Goal: Information Seeking & Learning: Learn about a topic

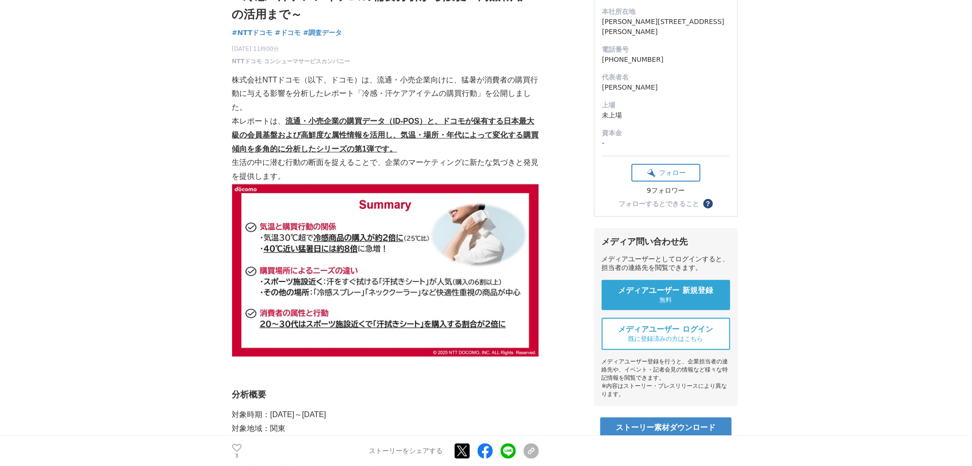
scroll to position [64, 0]
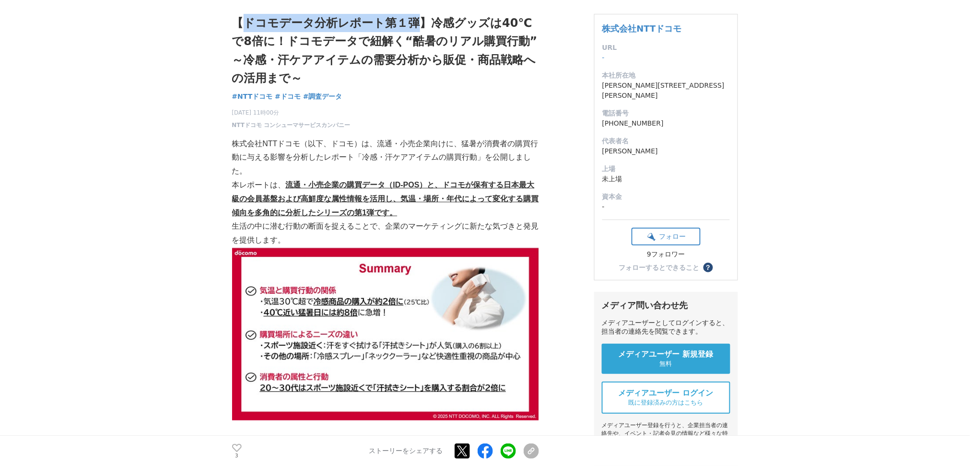
drag, startPoint x: 243, startPoint y: 22, endPoint x: 413, endPoint y: 16, distance: 170.3
click at [413, 16] on h1 "【ドコモデータ分析レポート第１弾】冷感グッズは40℃で8倍に！ドコモデータで紐解く“酷暑のリアル購買行動”～冷感・汗ケアアイテムの需要分析から販促・商品戦略へ…" at bounding box center [385, 51] width 307 height 74
copy h1 "ドコモデータ分析レポート第１弾"
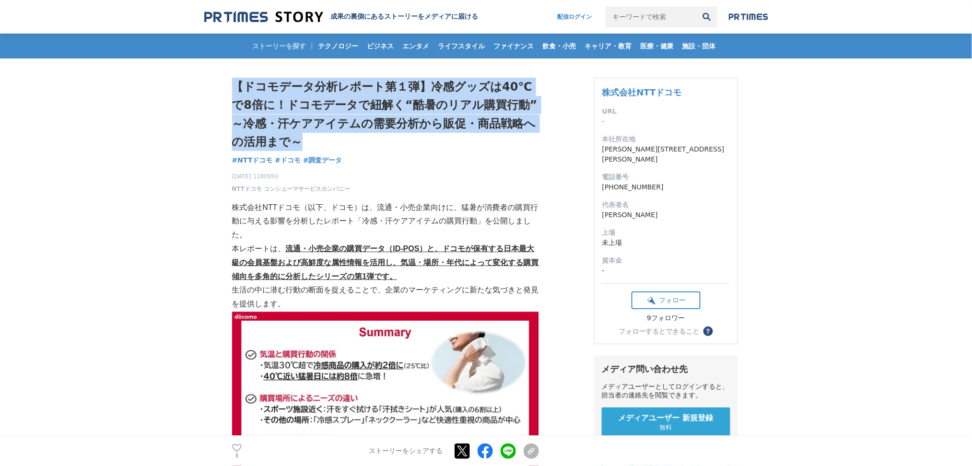
drag, startPoint x: 297, startPoint y: 135, endPoint x: 232, endPoint y: 76, distance: 87.9
click at [246, 94] on h1 "【ドコモデータ分析レポート第１弾】冷感グッズは40℃で8倍に！ドコモデータで紐解く“酷暑のリアル購買行動”～冷感・汗ケアアイテムの需要分析から販促・商品戦略へ…" at bounding box center [385, 115] width 307 height 74
drag, startPoint x: 237, startPoint y: 80, endPoint x: 363, endPoint y: 140, distance: 139.4
click at [363, 140] on h1 "【ドコモデータ分析レポート第１弾】冷感グッズは40℃で8倍に！ドコモデータで紐解く“酷暑のリアル購買行動”～冷感・汗ケアアイテムの需要分析から販促・商品戦略へ…" at bounding box center [385, 115] width 307 height 74
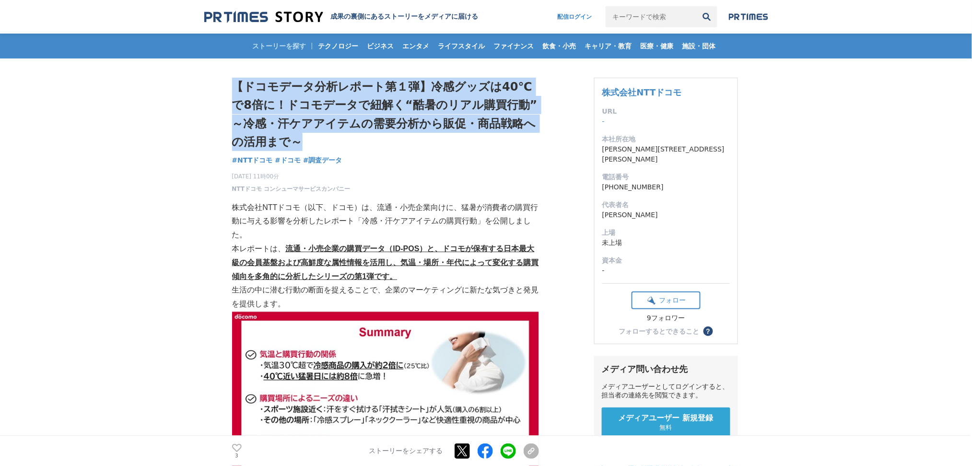
copy h1 "【ドコモデータ分析レポート第１弾】冷感グッズは40℃で8倍に！ドコモデータで紐解く“酷暑のリアル購買行動”～冷感・汗ケアアイテムの需要分析から販促・商品戦略へ…"
